Goal: Task Accomplishment & Management: Complete application form

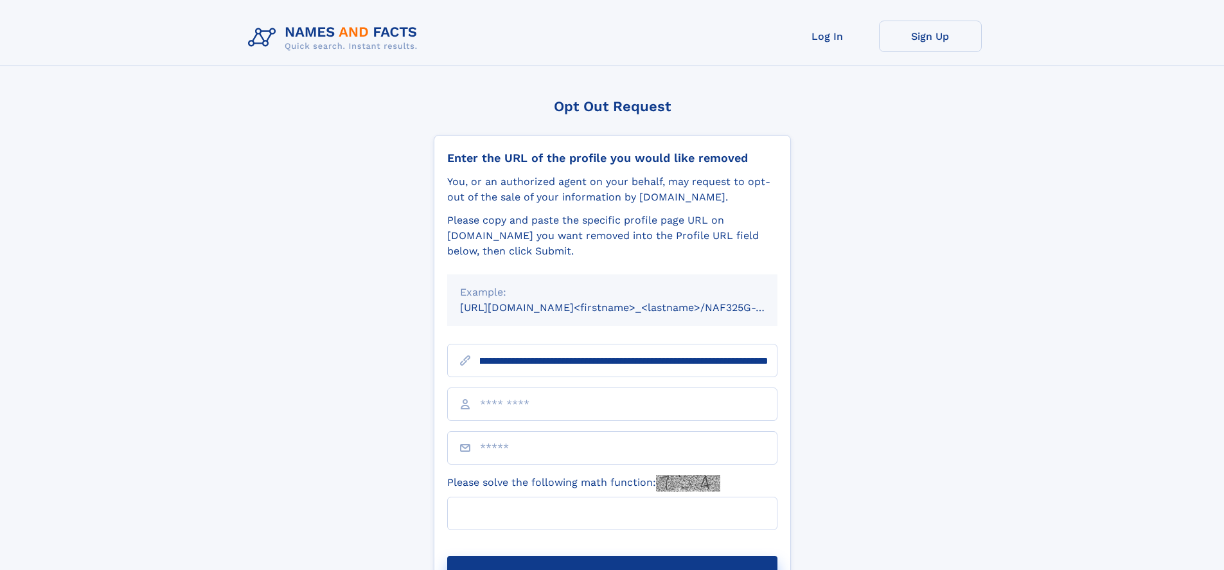
scroll to position [0, 176]
type input "**********"
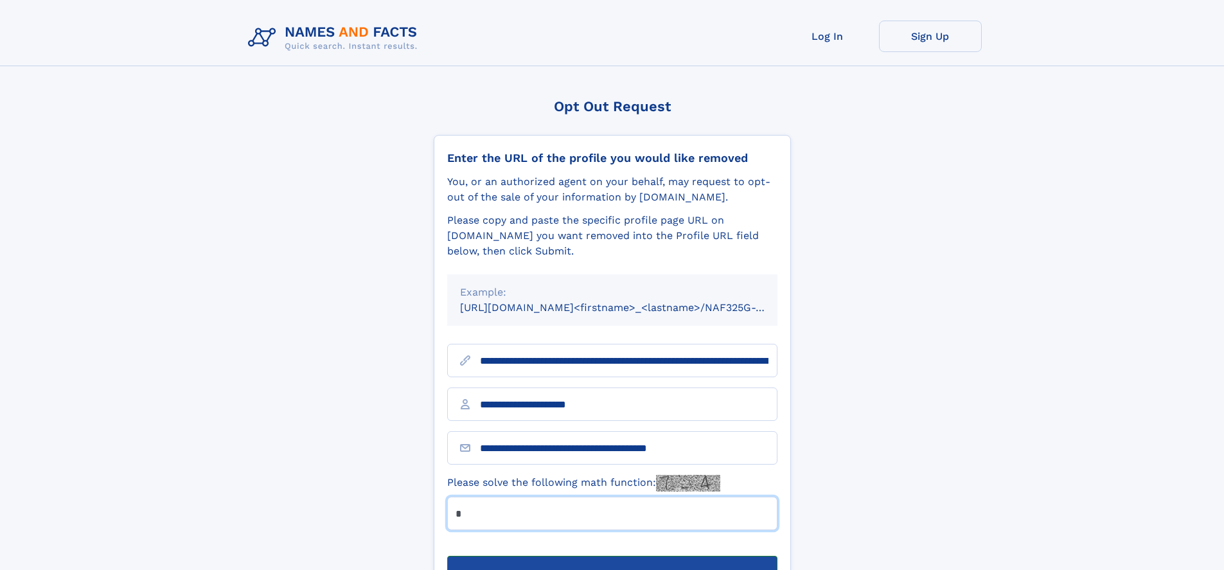
type input "*"
click at [612, 556] on button "Submit Opt Out Request" at bounding box center [612, 576] width 330 height 41
